Goal: Navigation & Orientation: Go to known website

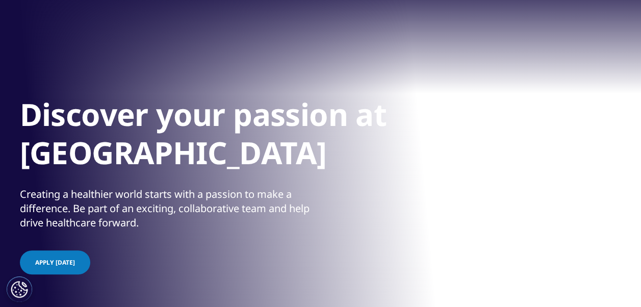
scroll to position [70, 0]
